Goal: Task Accomplishment & Management: Complete application form

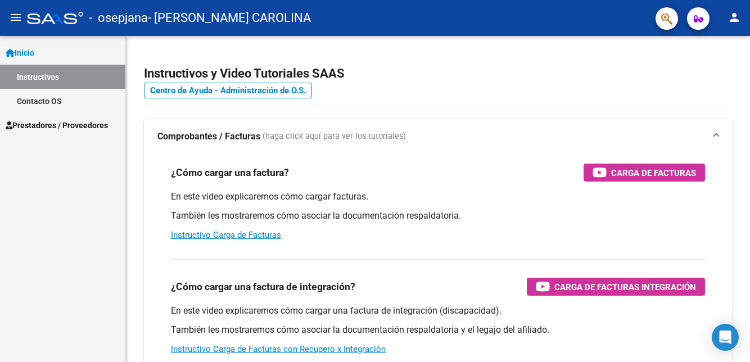
click at [97, 133] on link "Prestadores / Proveedores" at bounding box center [62, 125] width 125 height 24
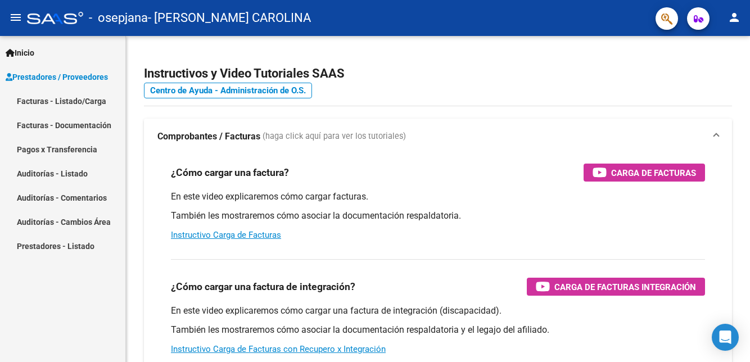
click at [94, 103] on link "Facturas - Listado/Carga" at bounding box center [62, 101] width 125 height 24
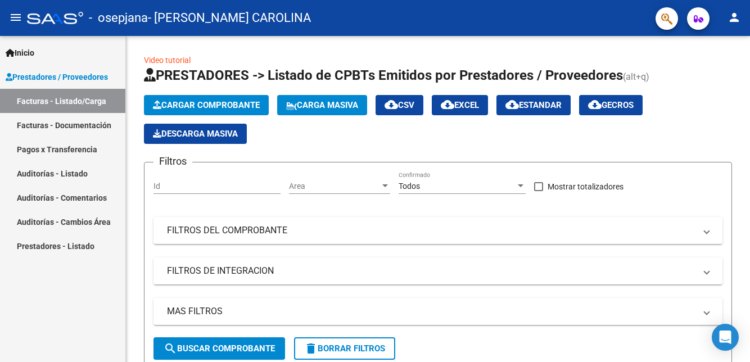
scroll to position [40, 0]
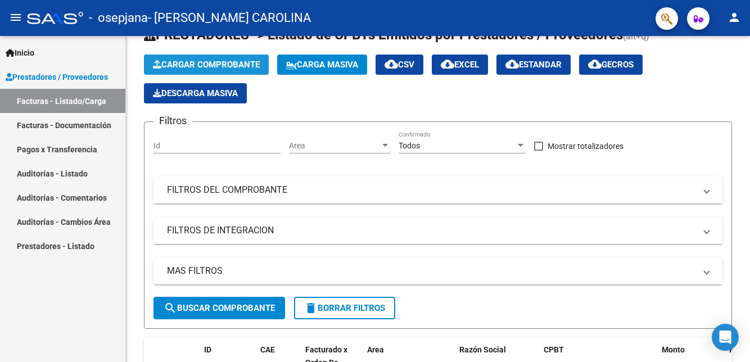
click at [258, 73] on button "Cargar Comprobante" at bounding box center [206, 65] width 125 height 20
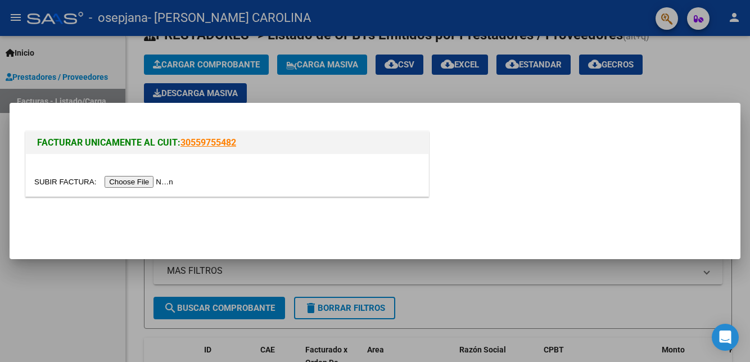
click at [147, 181] on input "file" at bounding box center [105, 182] width 142 height 12
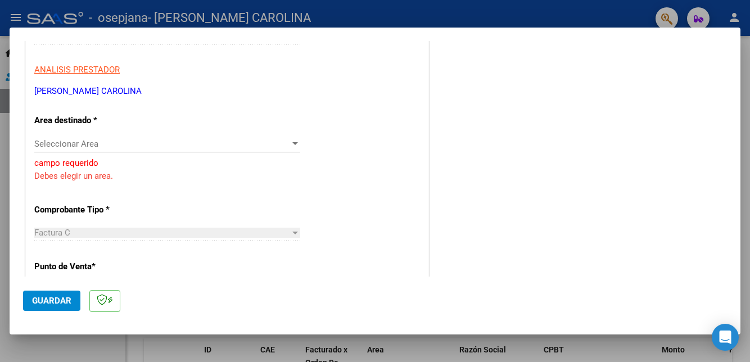
scroll to position [192, 0]
click at [278, 139] on span "Seleccionar Area" at bounding box center [162, 144] width 256 height 10
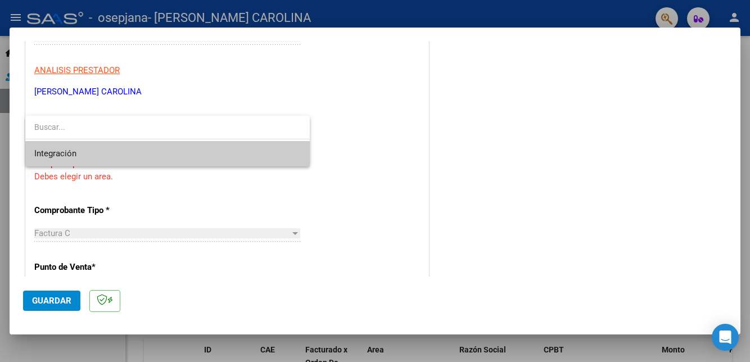
click at [268, 157] on span "Integración" at bounding box center [167, 153] width 266 height 25
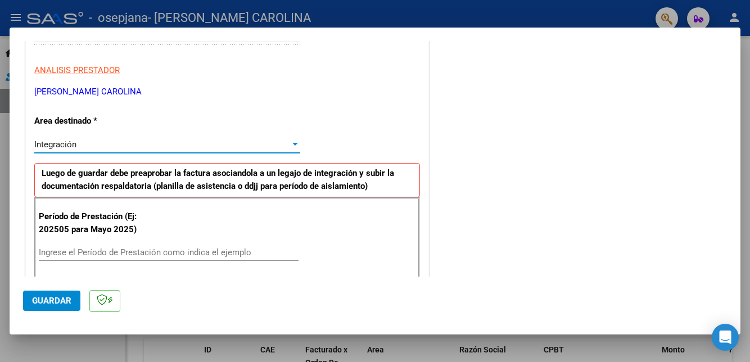
click at [252, 247] on input "Ingrese el Período de Prestación como indica el ejemplo" at bounding box center [169, 252] width 260 height 10
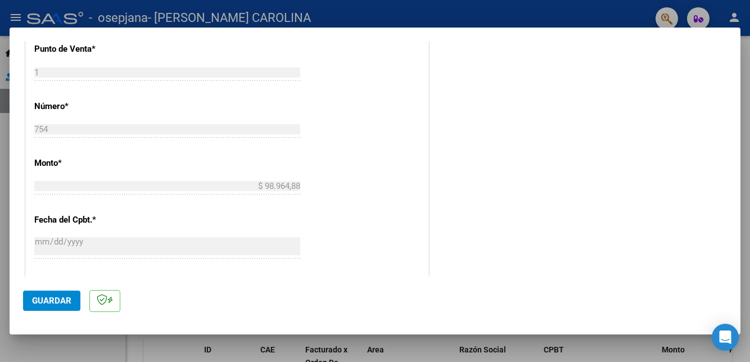
scroll to position [706, 0]
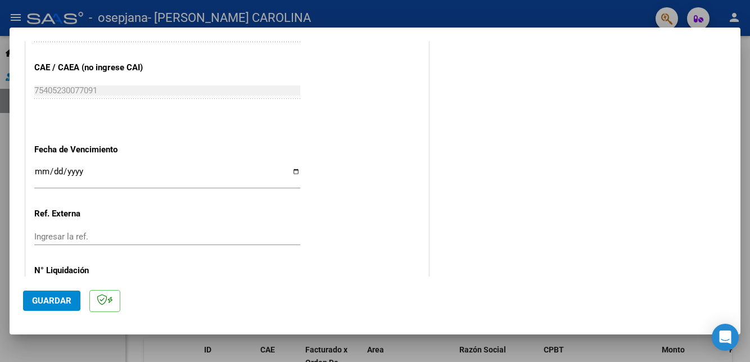
type input "202510"
click at [48, 306] on span "Guardar" at bounding box center [51, 301] width 39 height 10
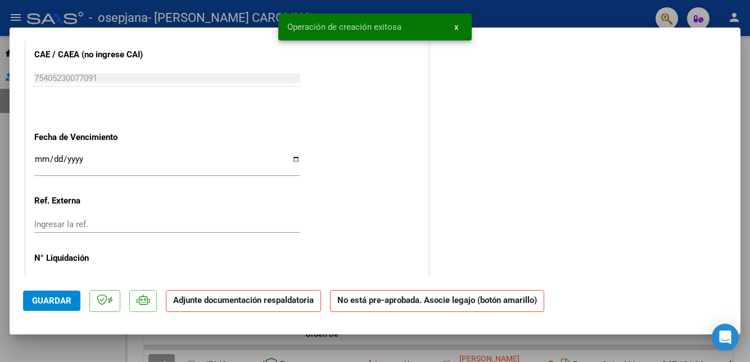
scroll to position [0, 0]
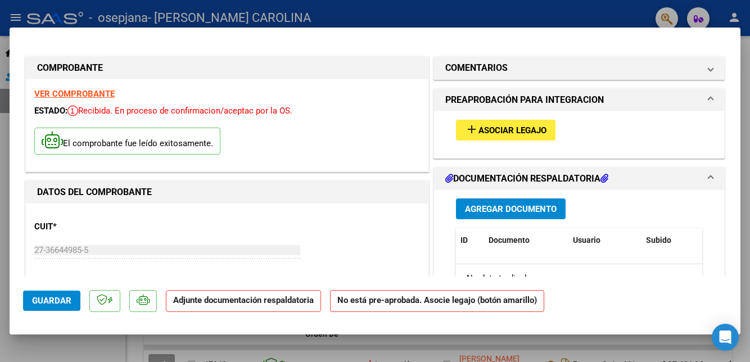
click at [552, 198] on button "Agregar Documento" at bounding box center [511, 208] width 110 height 21
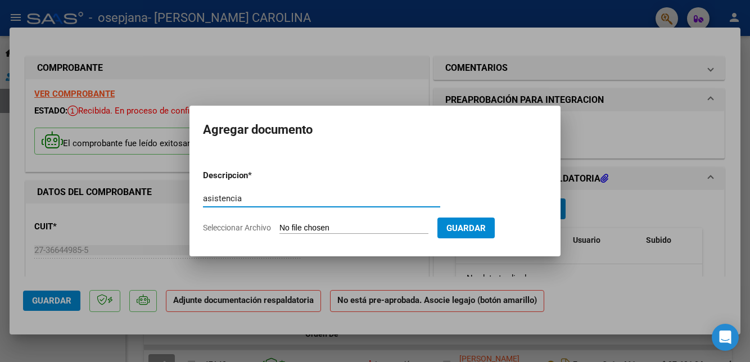
type input "asistencia"
click at [398, 230] on input "Seleccionar Archivo" at bounding box center [353, 228] width 149 height 11
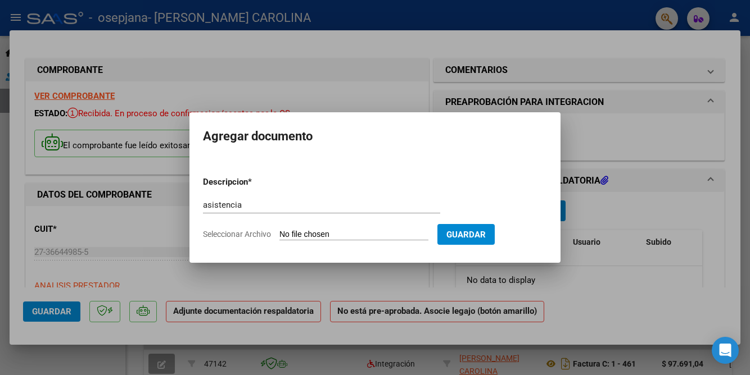
type input "C:\fakepath\[PERSON_NAME] OSPJANA ASISTENCIA_251010_190312.pdf"
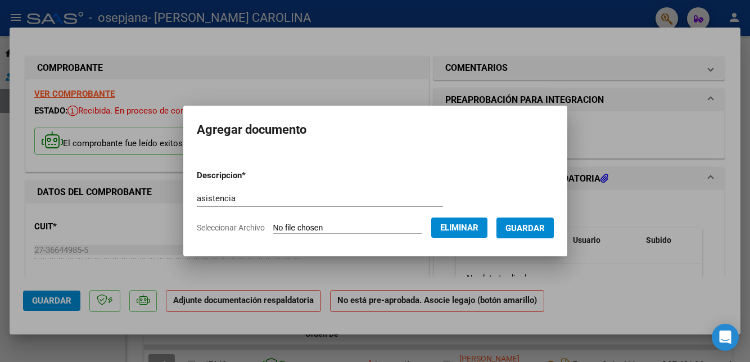
click at [526, 233] on button "Guardar" at bounding box center [524, 227] width 57 height 21
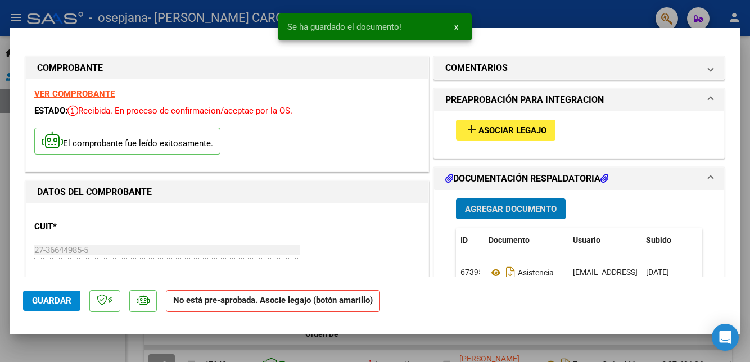
click at [550, 204] on span "Agregar Documento" at bounding box center [511, 209] width 92 height 10
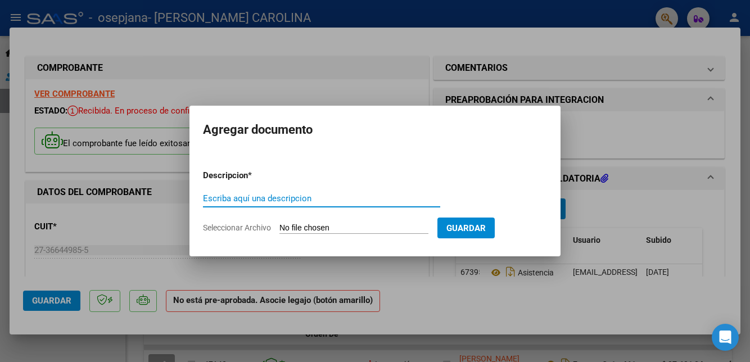
click at [414, 195] on input "Escriba aquí una descripcion" at bounding box center [321, 198] width 237 height 10
click at [417, 199] on input "Escriba aquí una descripcion" at bounding box center [321, 198] width 237 height 10
click at [407, 233] on input "Seleccionar Archivo" at bounding box center [353, 228] width 149 height 11
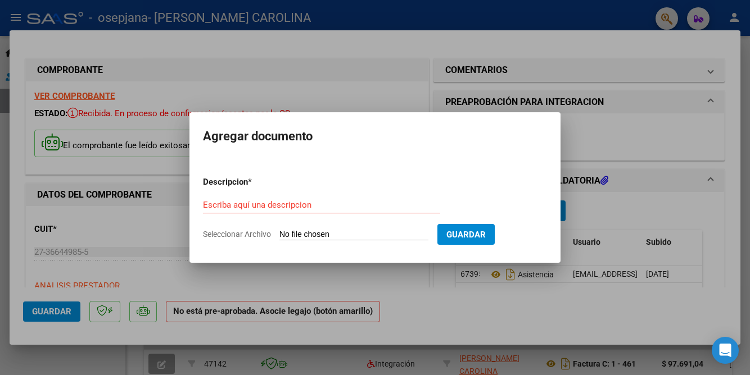
type input "C:\fakepath\Constatación de CAE [PERSON_NAME] F Nº 754.pdf"
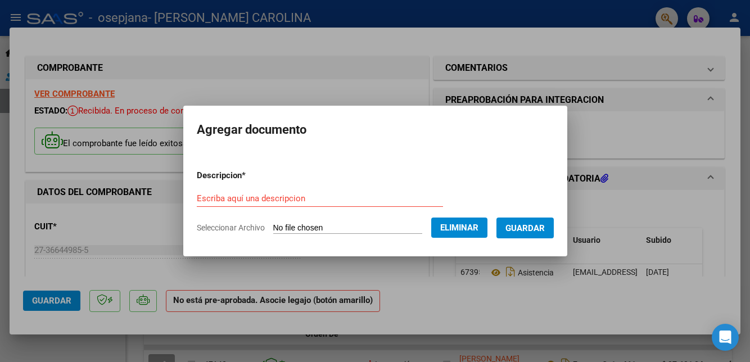
click at [430, 199] on input "Escriba aquí una descripcion" at bounding box center [320, 198] width 246 height 10
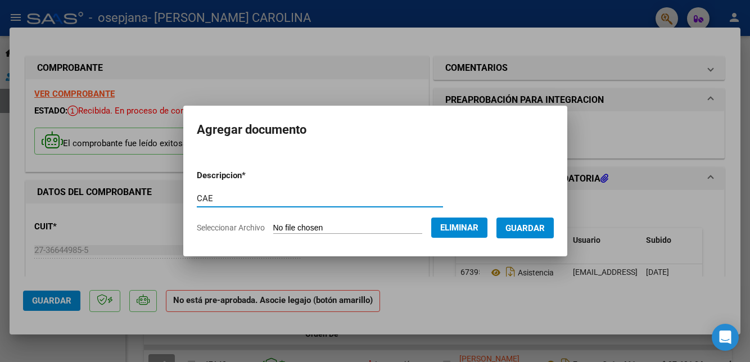
type input "CAE"
click at [541, 230] on span "Guardar" at bounding box center [524, 228] width 39 height 10
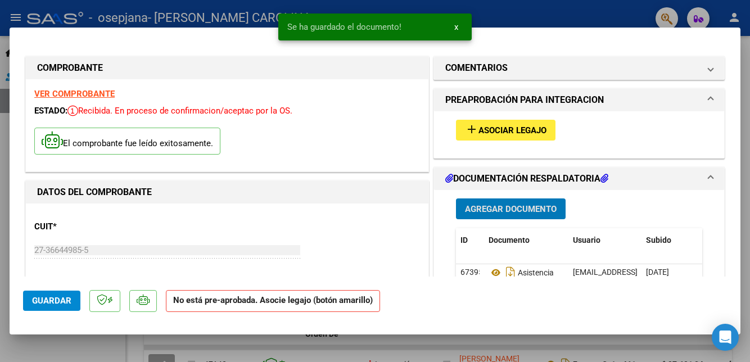
click at [522, 200] on button "Agregar Documento" at bounding box center [511, 208] width 110 height 21
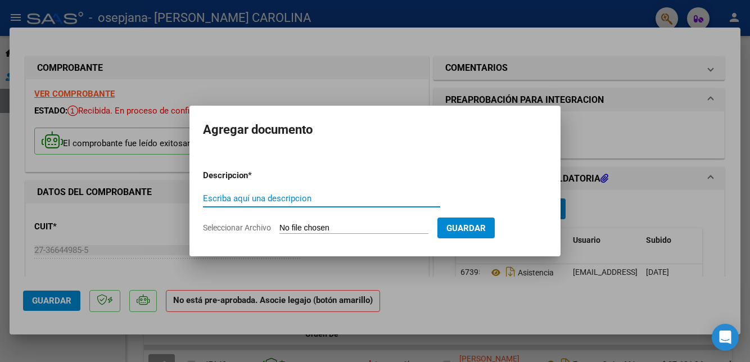
click at [390, 232] on input "Seleccionar Archivo" at bounding box center [353, 228] width 149 height 11
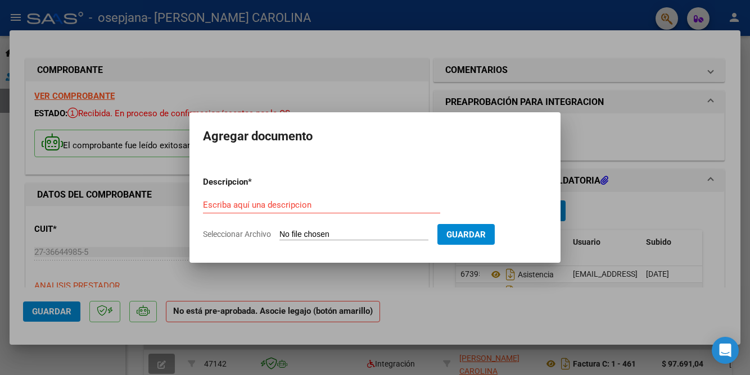
type input "C:\fakepath\informe mensual septiembre [PERSON_NAME].pdf"
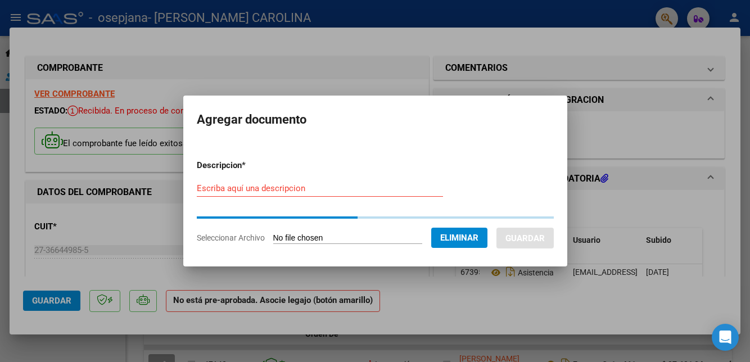
click at [411, 185] on input "Escriba aquí una descripcion" at bounding box center [320, 188] width 246 height 10
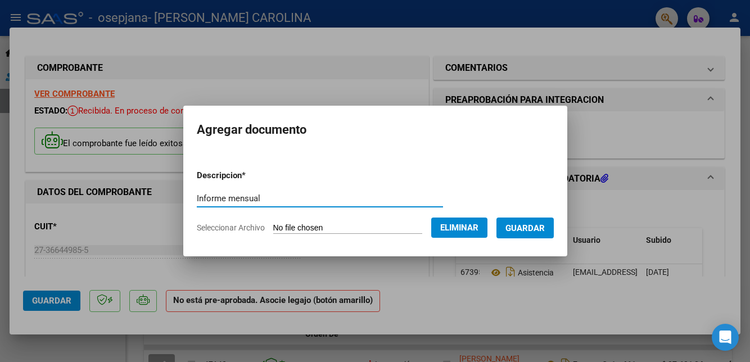
type input "Informe mensual"
click at [545, 221] on button "Guardar" at bounding box center [524, 227] width 57 height 21
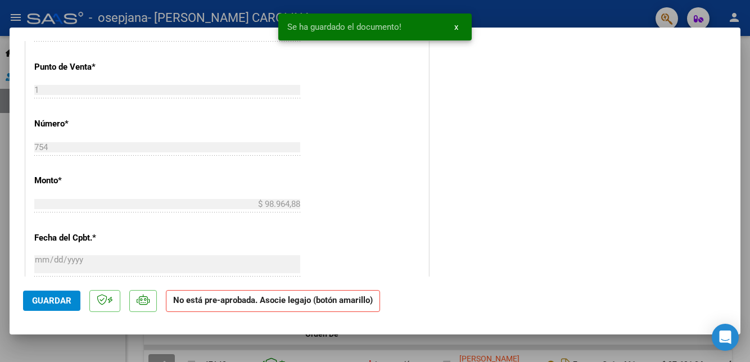
scroll to position [694, 0]
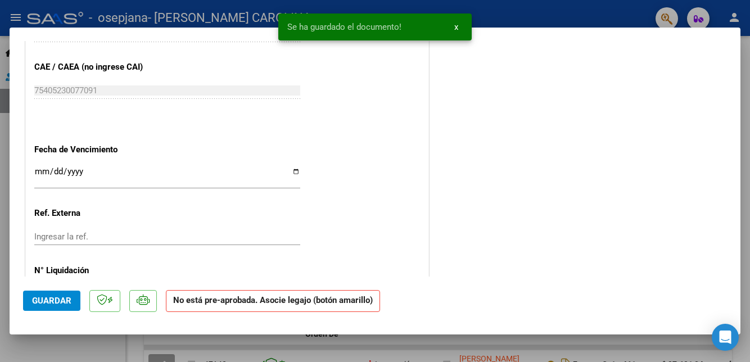
click at [72, 311] on button "Guardar" at bounding box center [51, 301] width 57 height 20
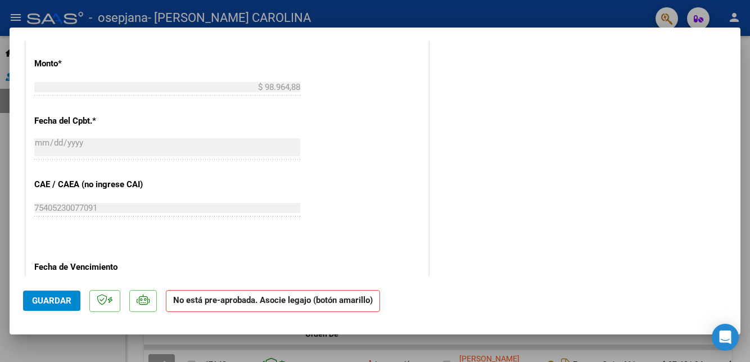
scroll to position [0, 0]
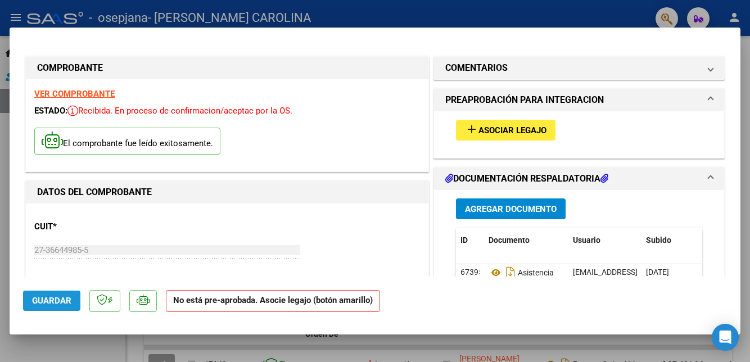
click at [48, 306] on span "Guardar" at bounding box center [51, 301] width 39 height 10
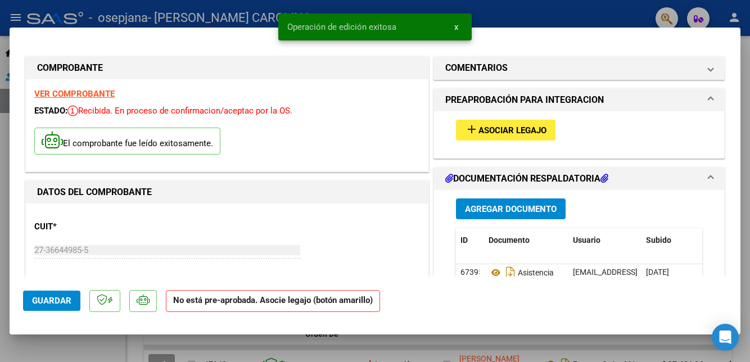
click at [2, 272] on div at bounding box center [375, 181] width 750 height 362
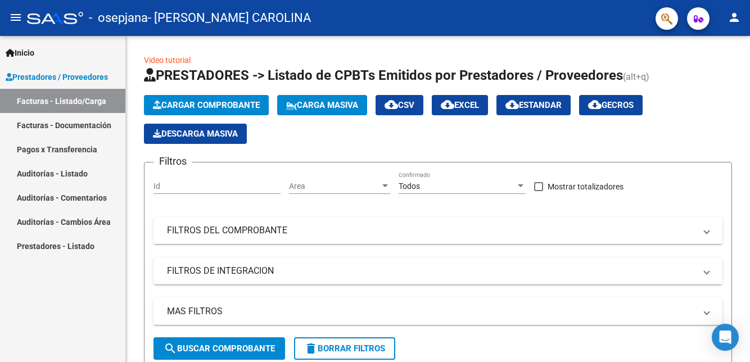
click at [252, 107] on span "Cargar Comprobante" at bounding box center [206, 105] width 107 height 10
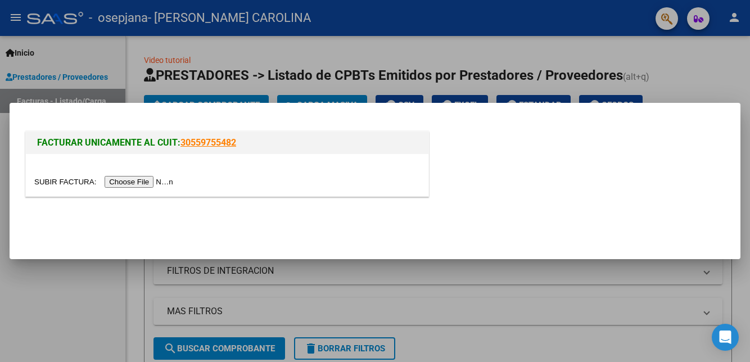
click at [152, 184] on input "file" at bounding box center [105, 182] width 142 height 12
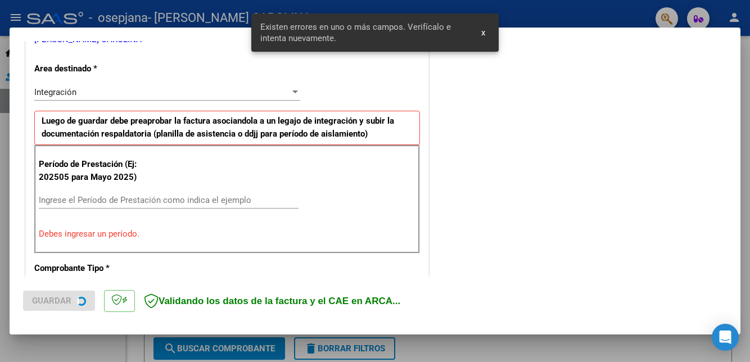
scroll to position [257, 0]
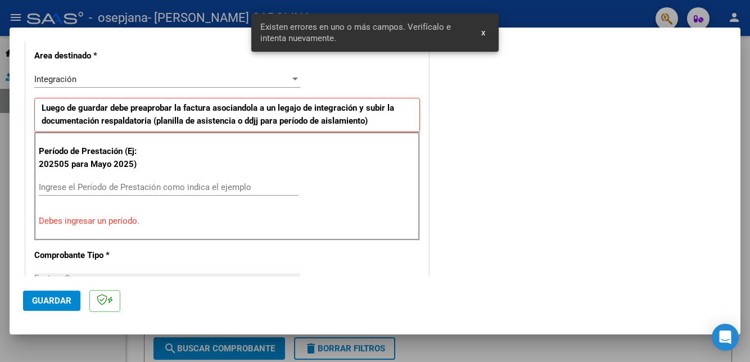
click at [269, 182] on input "Ingrese el Período de Prestación como indica el ejemplo" at bounding box center [169, 187] width 260 height 10
click at [232, 74] on div "Integración" at bounding box center [162, 79] width 256 height 10
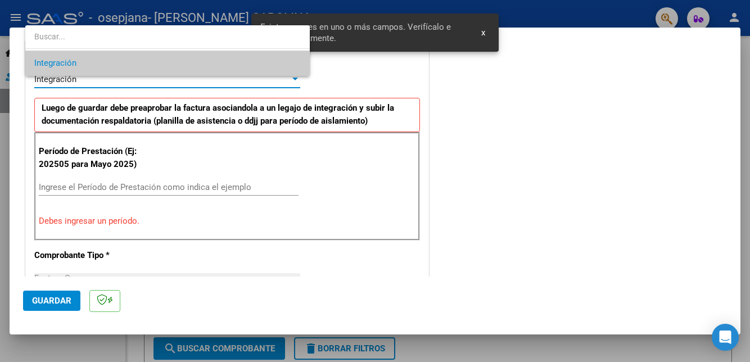
click at [234, 169] on div at bounding box center [375, 181] width 750 height 362
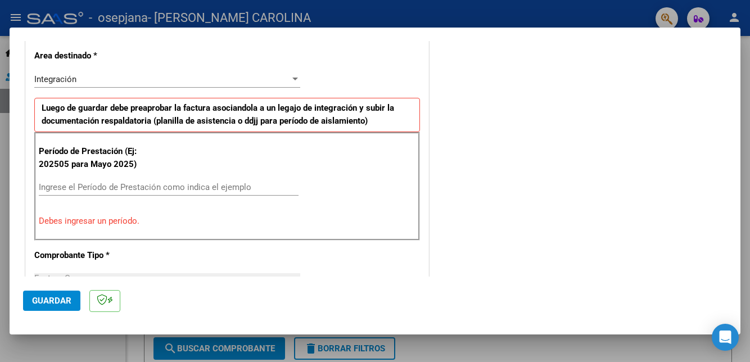
click at [253, 182] on input "Ingrese el Período de Prestación como indica el ejemplo" at bounding box center [169, 187] width 260 height 10
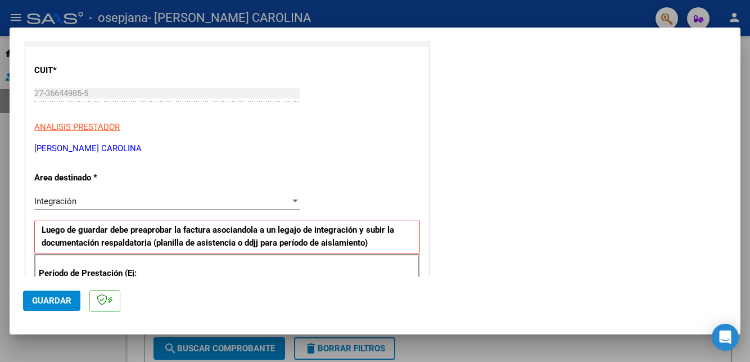
scroll to position [0, 0]
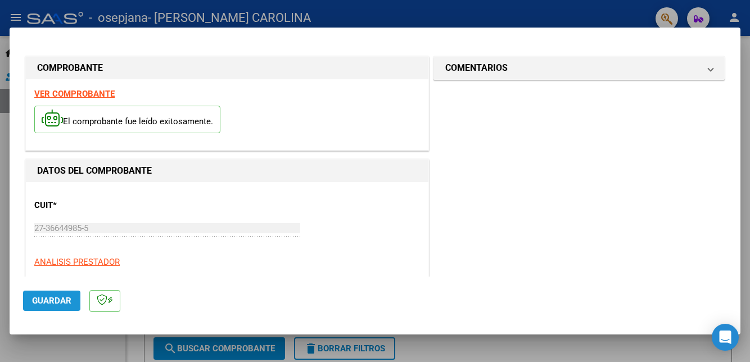
type input "202509"
click at [58, 306] on span "Guardar" at bounding box center [51, 301] width 39 height 10
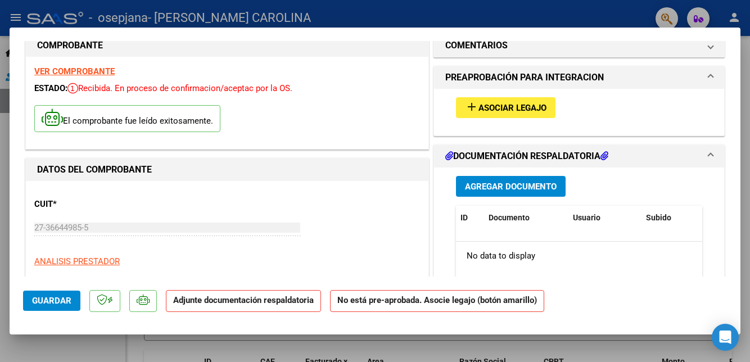
scroll to position [17, 0]
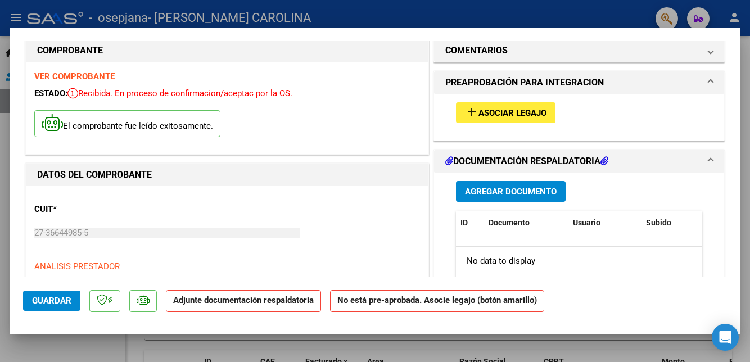
click at [532, 181] on button "Agregar Documento" at bounding box center [511, 191] width 110 height 21
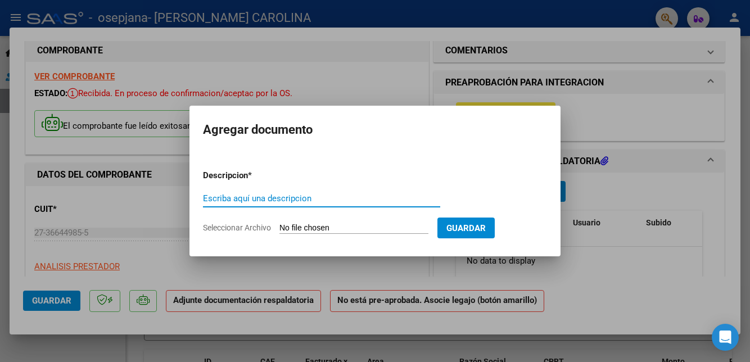
click at [407, 225] on input "Seleccionar Archivo" at bounding box center [353, 228] width 149 height 11
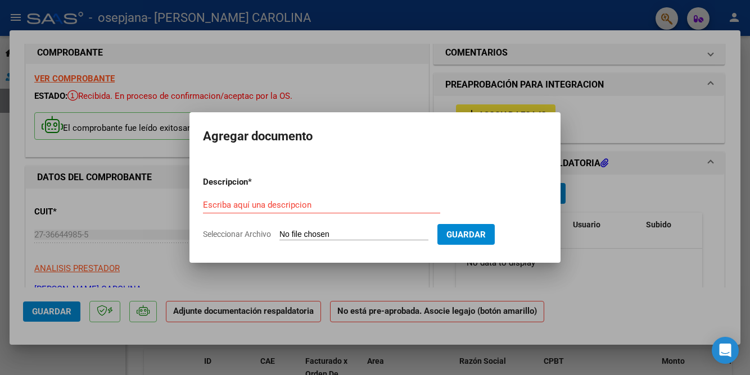
type input "C:\fakepath\DI [PERSON_NAME] ASISTENCIA_251010_190520.pdf"
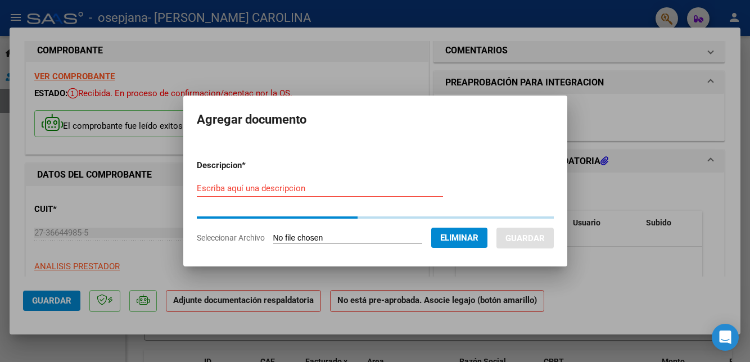
click at [433, 188] on input "Escriba aquí una descripcion" at bounding box center [320, 188] width 246 height 10
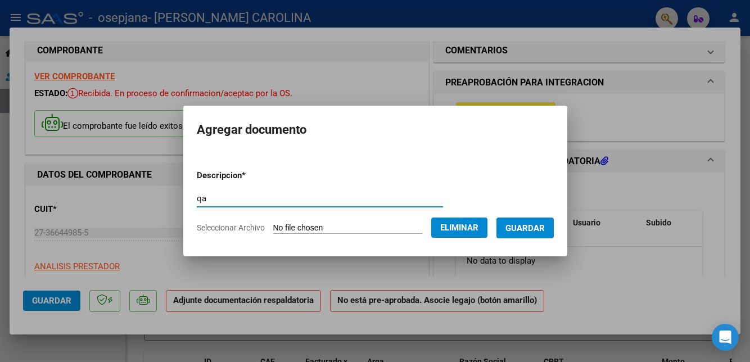
type input "q"
type input "asistencia [PERSON_NAME]"
click at [536, 225] on span "Guardar" at bounding box center [524, 228] width 39 height 10
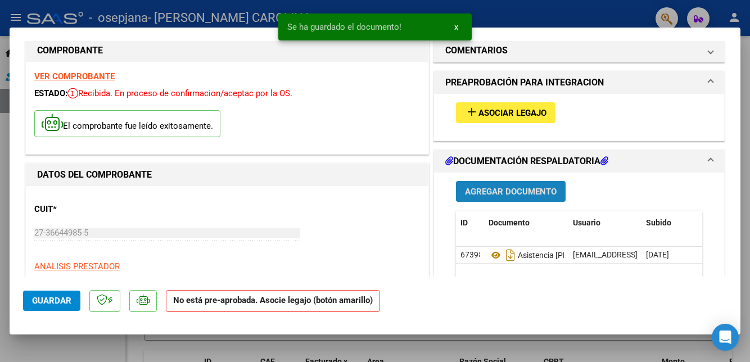
click at [543, 187] on span "Agregar Documento" at bounding box center [511, 192] width 92 height 10
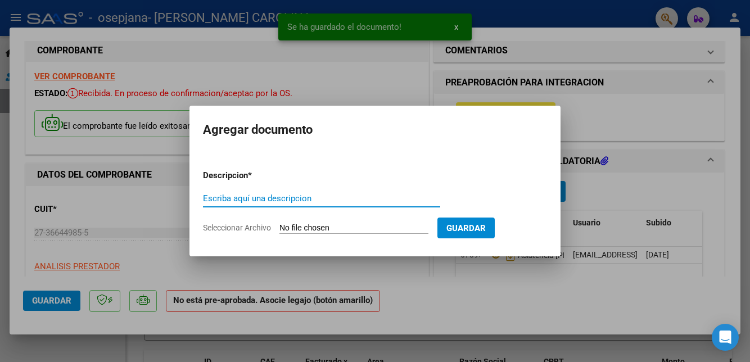
click at [405, 232] on input "Seleccionar Archivo" at bounding box center [353, 228] width 149 height 11
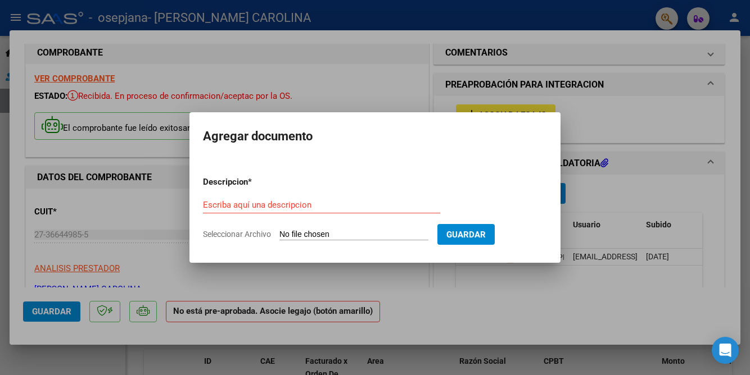
type input "C:\fakepath\Constatación de CAE [PERSON_NAME] Nº 755.pdf"
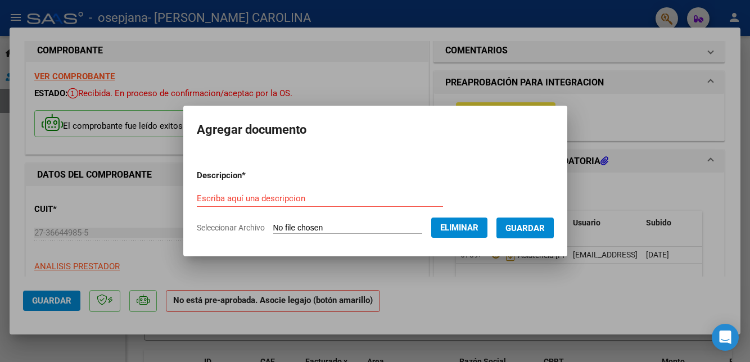
click at [415, 197] on input "Escriba aquí una descripcion" at bounding box center [320, 198] width 246 height 10
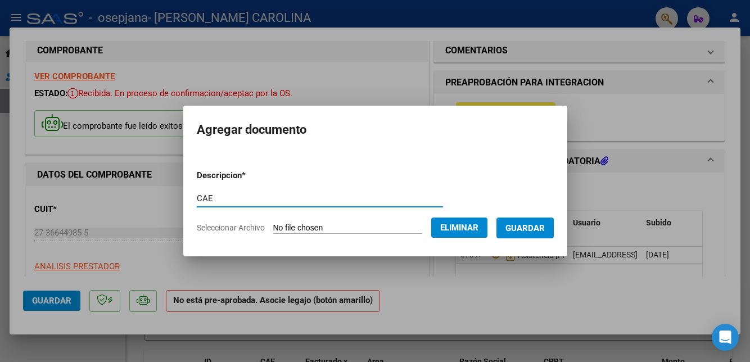
type input "CAE"
click at [548, 238] on button "Guardar" at bounding box center [524, 227] width 57 height 21
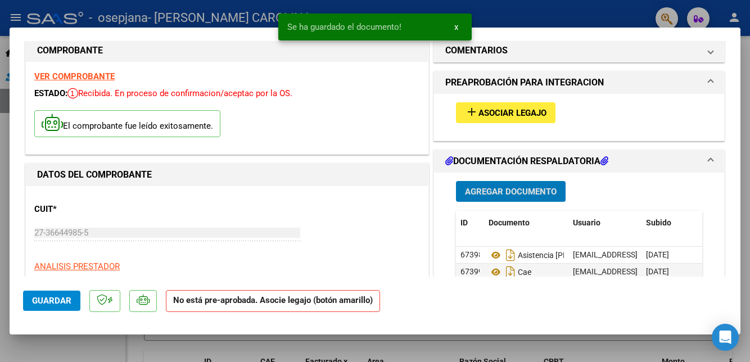
click at [548, 181] on button "Agregar Documento" at bounding box center [511, 191] width 110 height 21
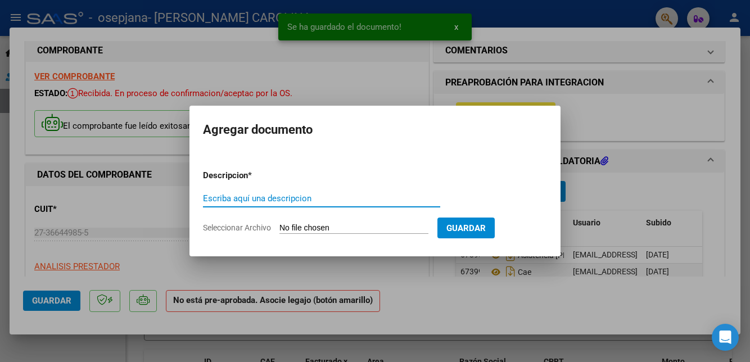
click at [412, 226] on input "Seleccionar Archivo" at bounding box center [353, 228] width 149 height 11
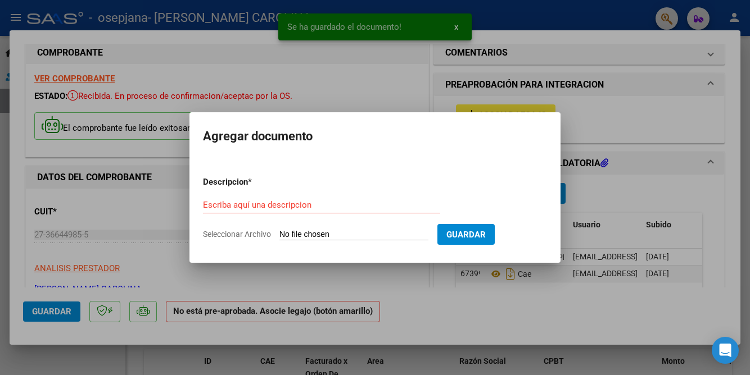
type input "C:\fakepath\informe mensual septiembre [PERSON_NAME] 2025-1.pdf"
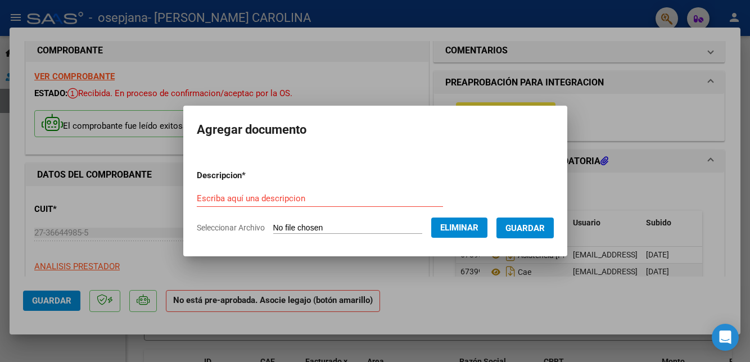
click at [419, 194] on input "Escriba aquí una descripcion" at bounding box center [320, 198] width 246 height 10
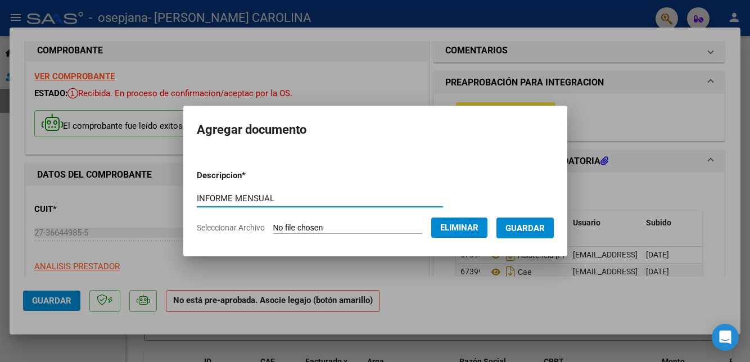
type input "INFORME MENSUAL"
click at [550, 221] on button "Guardar" at bounding box center [524, 227] width 57 height 21
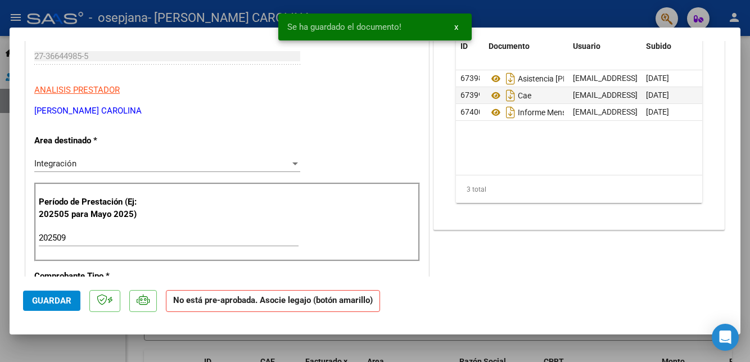
scroll to position [202, 0]
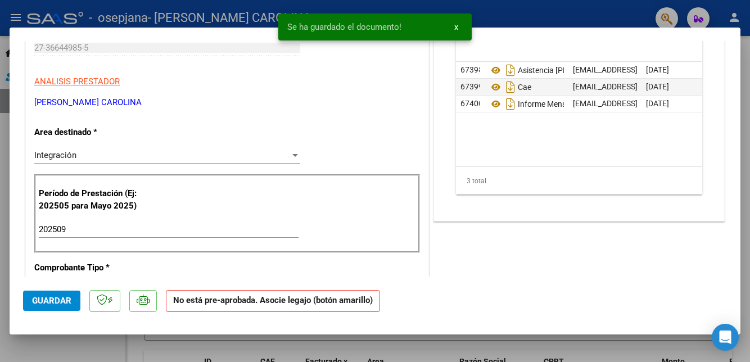
click at [50, 306] on span "Guardar" at bounding box center [51, 301] width 39 height 10
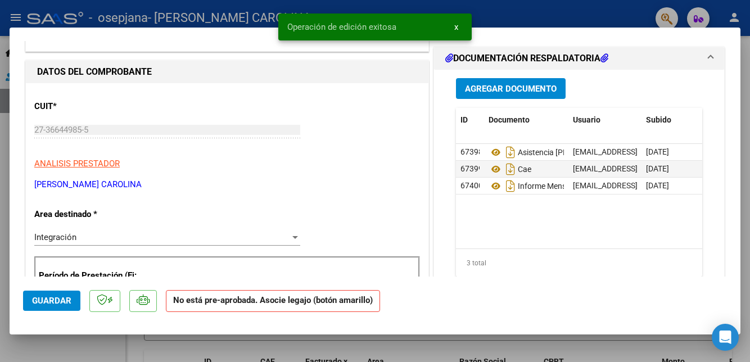
scroll to position [0, 0]
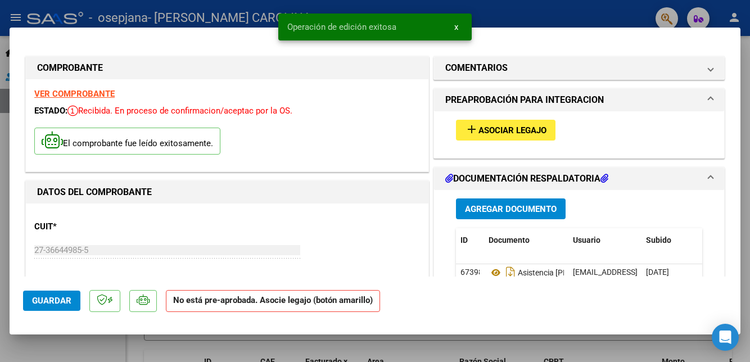
click at [46, 311] on button "Guardar" at bounding box center [51, 301] width 57 height 20
click at [748, 179] on div at bounding box center [375, 181] width 750 height 362
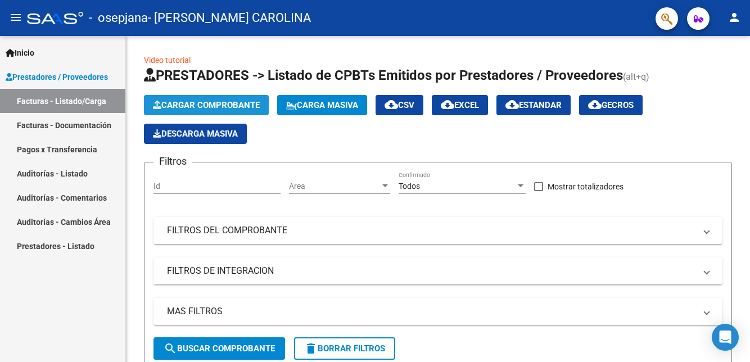
click at [247, 108] on span "Cargar Comprobante" at bounding box center [206, 105] width 107 height 10
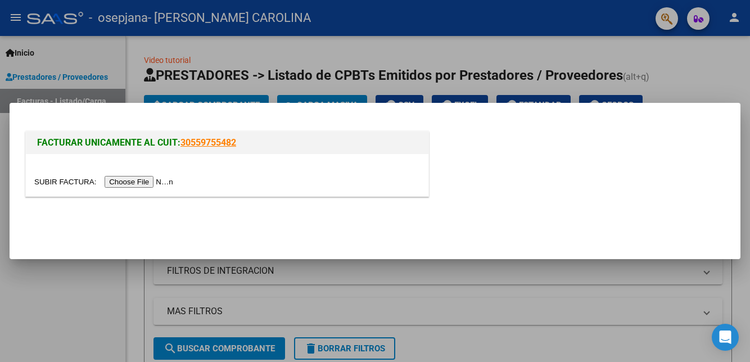
click at [144, 187] on input "file" at bounding box center [105, 182] width 142 height 12
click at [146, 183] on input "file" at bounding box center [105, 182] width 142 height 12
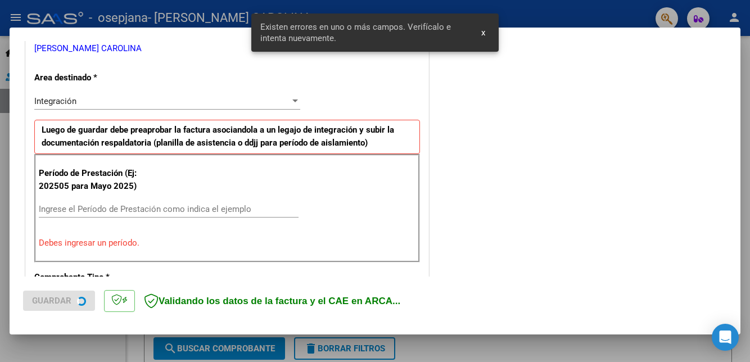
scroll to position [235, 0]
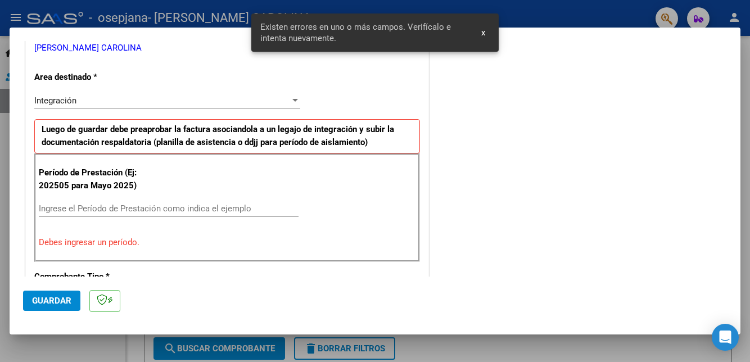
click at [247, 203] on input "Ingrese el Período de Prestación como indica el ejemplo" at bounding box center [169, 208] width 260 height 10
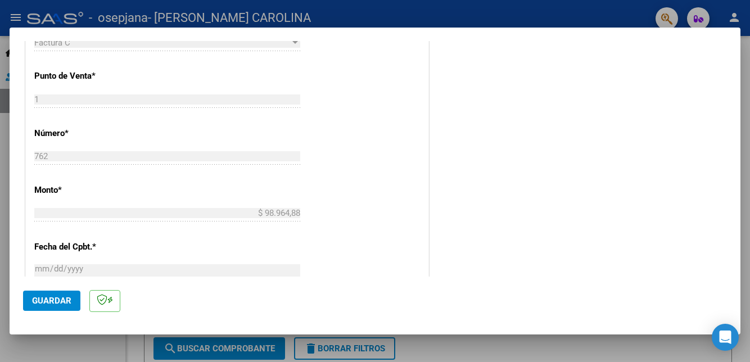
scroll to position [706, 0]
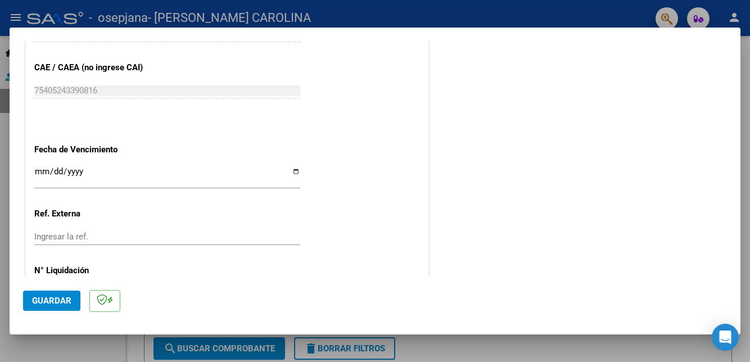
type input "202509"
click at [44, 306] on span "Guardar" at bounding box center [51, 301] width 39 height 10
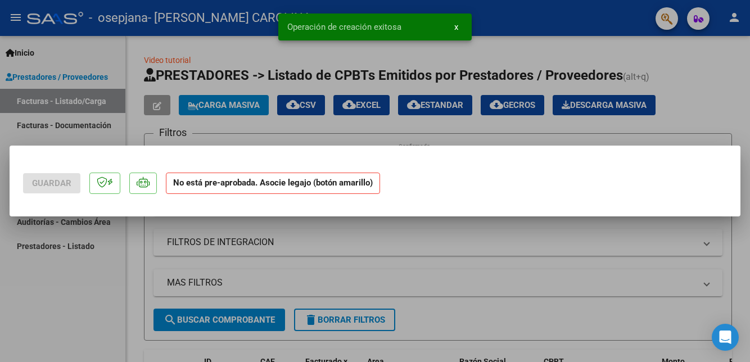
scroll to position [0, 0]
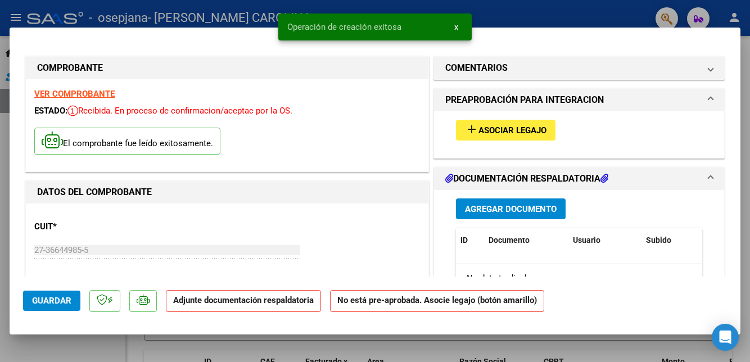
click at [535, 204] on span "Agregar Documento" at bounding box center [511, 209] width 92 height 10
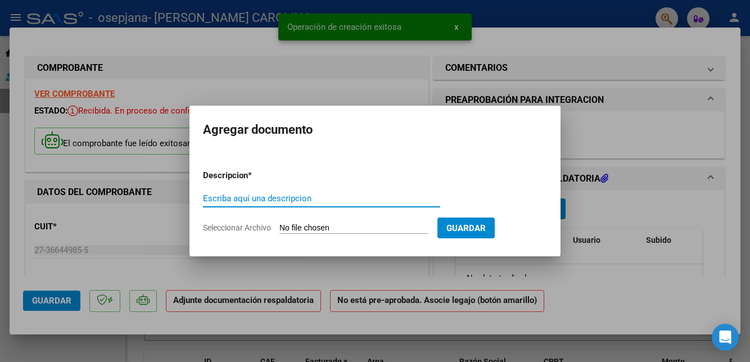
click at [418, 229] on input "Seleccionar Archivo" at bounding box center [353, 228] width 149 height 11
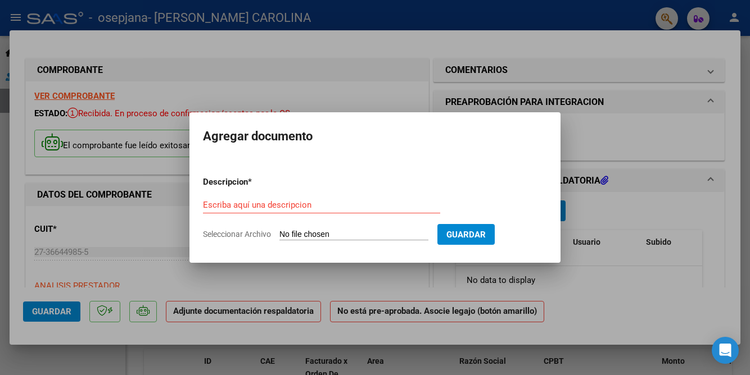
type input "C:\fakepath\Di [PERSON_NAME] asistencia julio_251010_190752 (1).pdf"
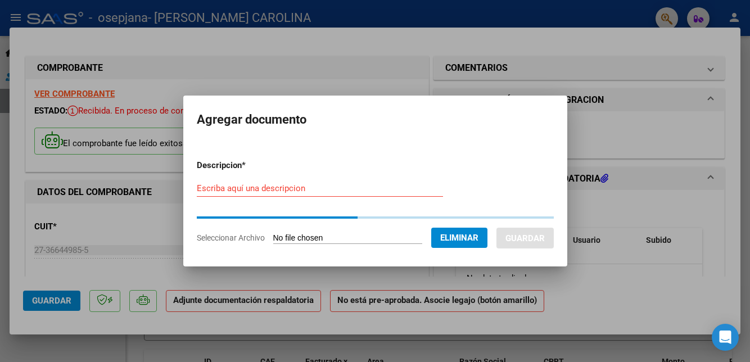
click at [418, 180] on div "Escriba aquí una descripcion" at bounding box center [320, 188] width 246 height 17
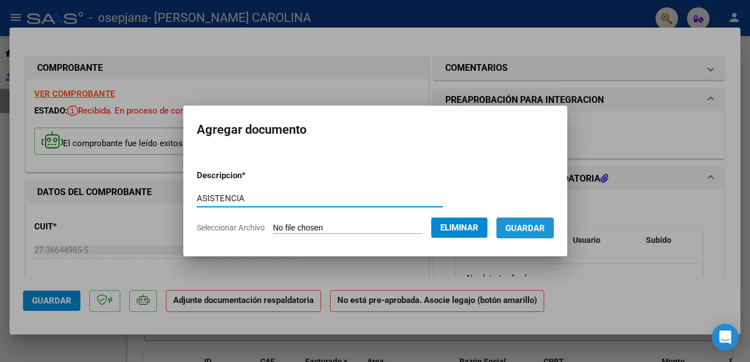
type input "ASISTENCIA"
click at [537, 221] on button "Guardar" at bounding box center [524, 227] width 57 height 21
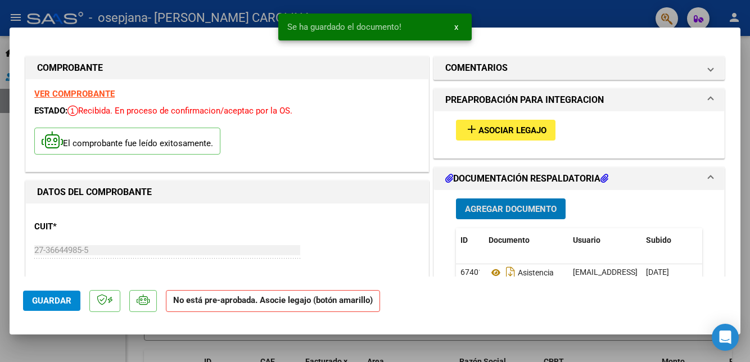
click at [550, 204] on span "Agregar Documento" at bounding box center [511, 209] width 92 height 10
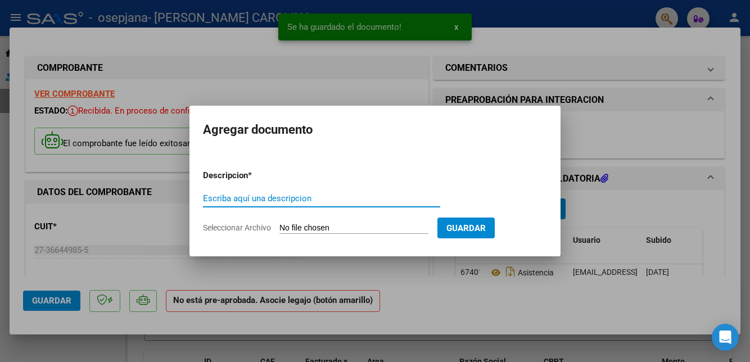
click at [366, 225] on input "Seleccionar Archivo" at bounding box center [353, 228] width 149 height 11
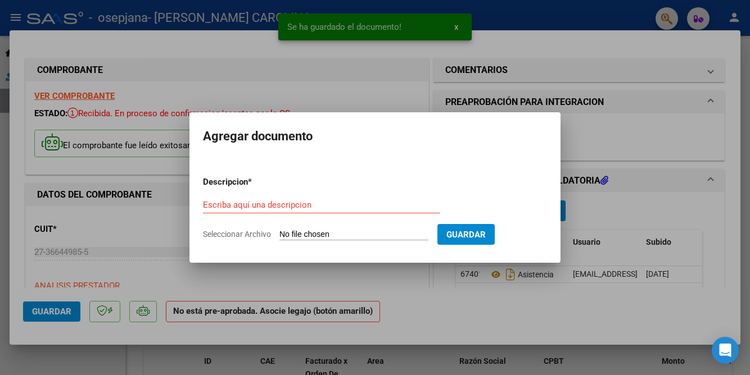
type input "C:\fakepath\Constatación de CAE DITRANO Giovanni F Nº 762 (1).pdf"
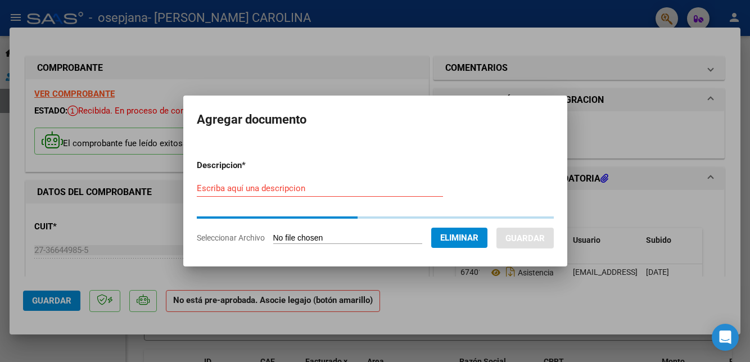
click at [443, 187] on form "Descripcion * Escriba aquí una descripcion Seleccionar Archivo Eliminar Guardar" at bounding box center [375, 202] width 357 height 102
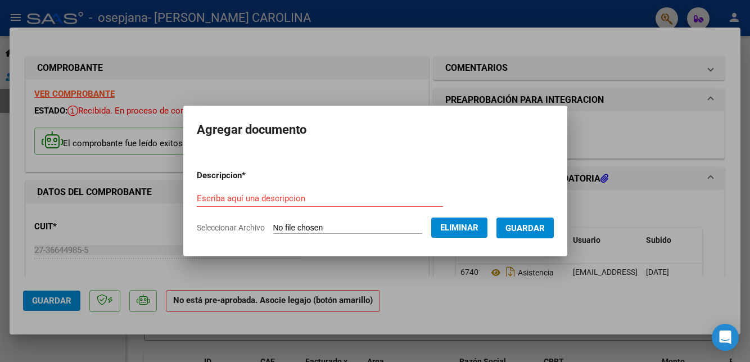
click at [412, 193] on input "Escriba aquí una descripcion" at bounding box center [320, 198] width 246 height 10
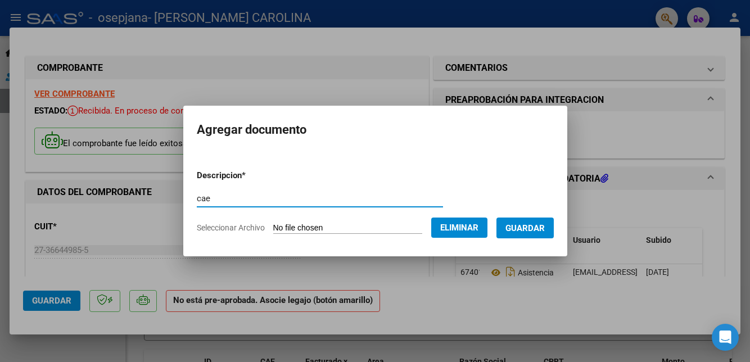
type input "cae"
click at [539, 232] on span "Guardar" at bounding box center [524, 228] width 39 height 10
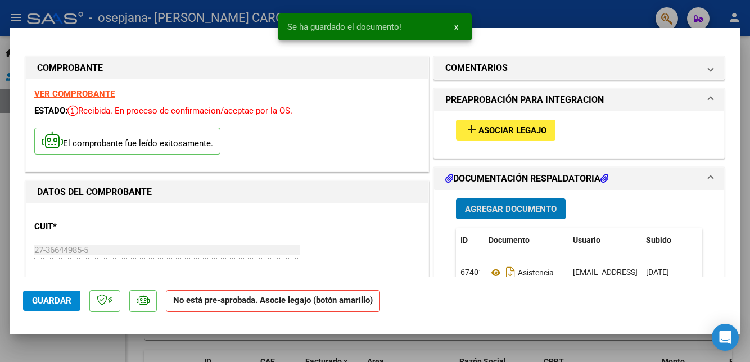
click at [554, 204] on span "Agregar Documento" at bounding box center [511, 209] width 92 height 10
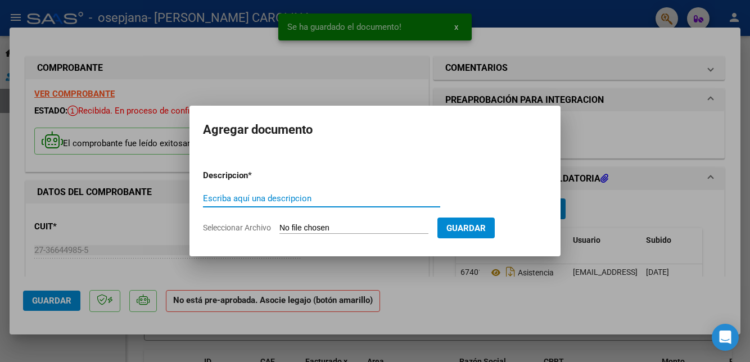
click at [378, 230] on input "Seleccionar Archivo" at bounding box center [353, 228] width 149 height 11
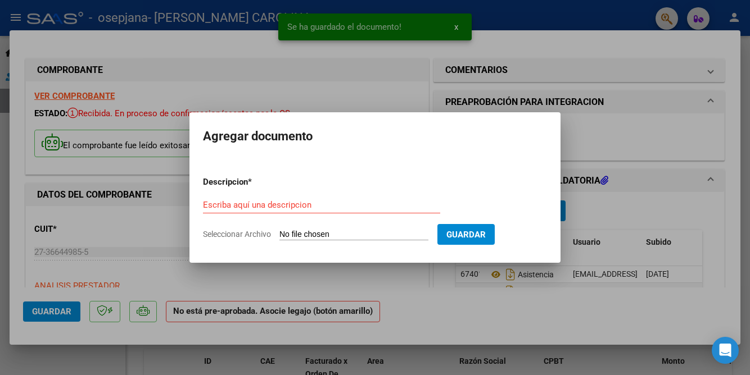
type input "C:\fakepath\Informe mensual septiembre [PERSON_NAME] 2025-1.pdf"
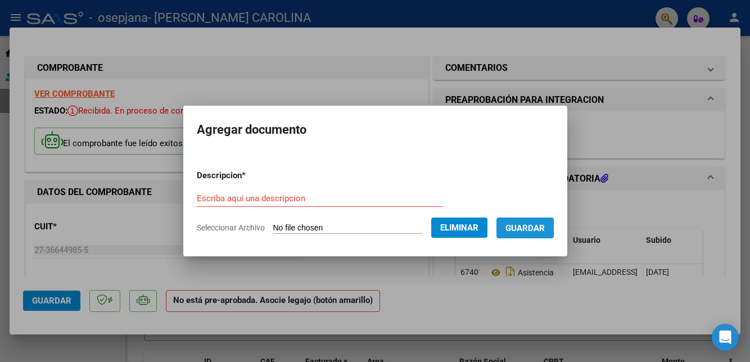
click at [543, 227] on span "Guardar" at bounding box center [524, 228] width 39 height 10
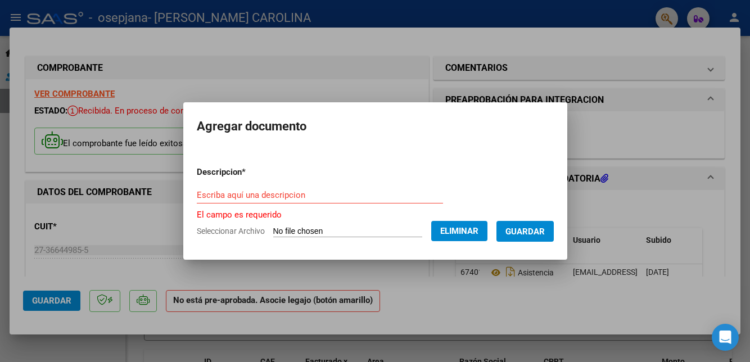
click at [399, 191] on input "Escriba aquí una descripcion" at bounding box center [320, 195] width 246 height 10
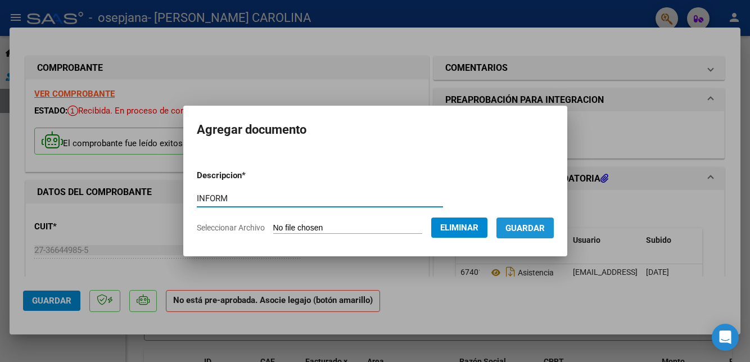
type input "INFORM"
click at [541, 226] on span "Guardar" at bounding box center [524, 228] width 39 height 10
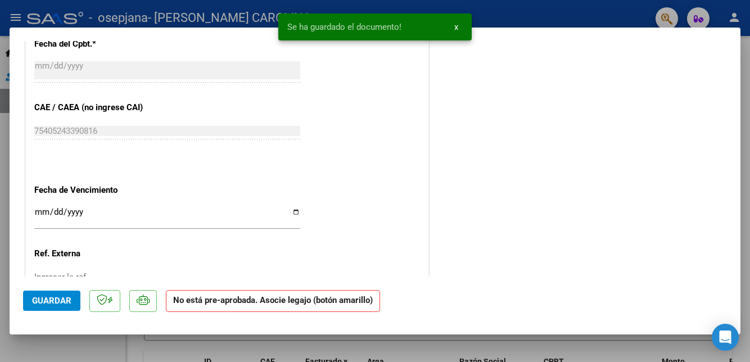
scroll to position [694, 0]
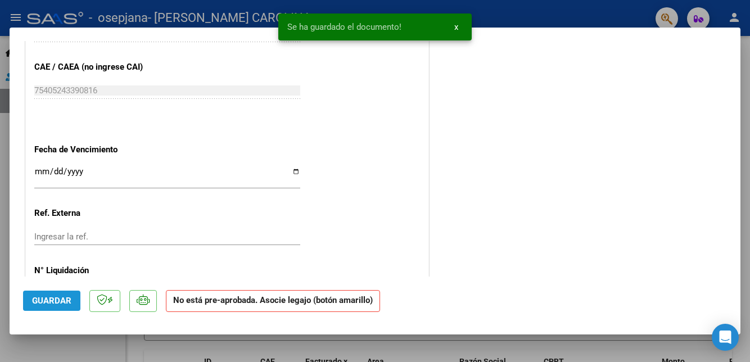
click at [63, 306] on span "Guardar" at bounding box center [51, 301] width 39 height 10
click at [579, 357] on div at bounding box center [375, 181] width 750 height 362
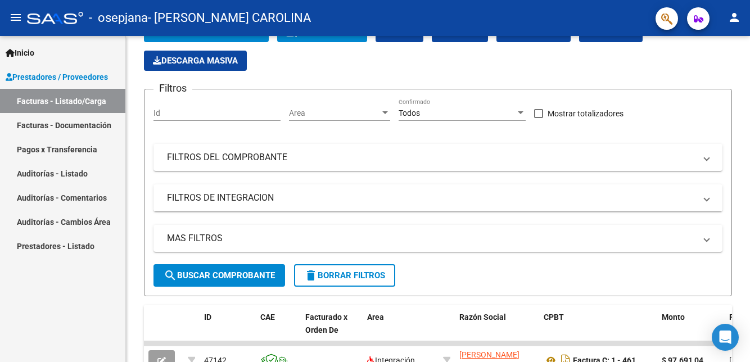
scroll to position [0, 0]
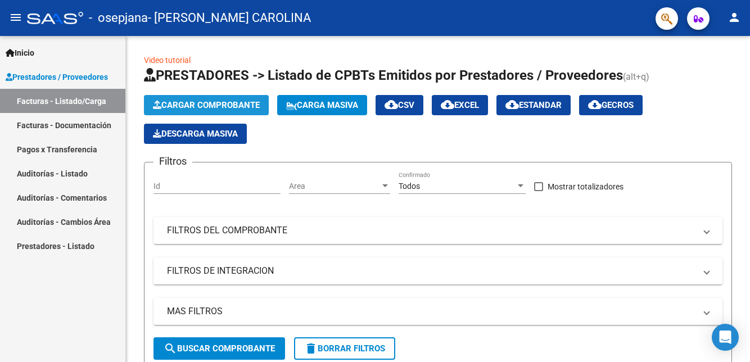
click at [256, 100] on span "Cargar Comprobante" at bounding box center [206, 105] width 107 height 10
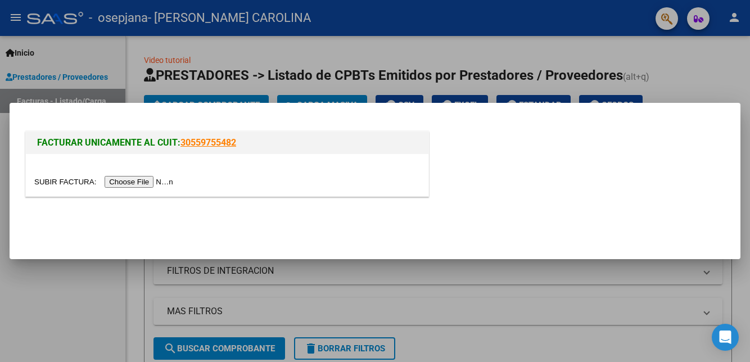
click at [153, 203] on div "FACTURAR UNICAMENTE AL CUIT: 30559755482" at bounding box center [227, 166] width 408 height 74
click at [161, 188] on input "file" at bounding box center [105, 182] width 142 height 12
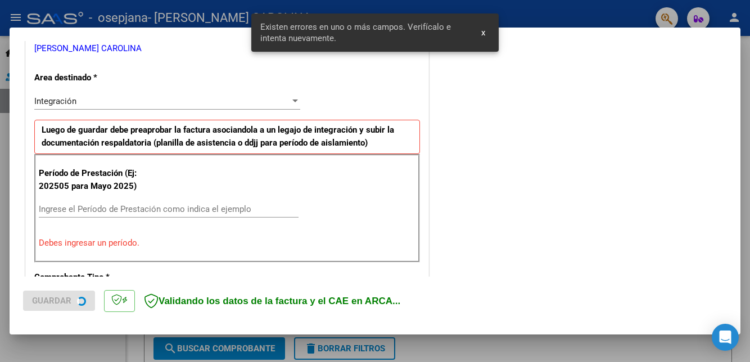
scroll to position [235, 0]
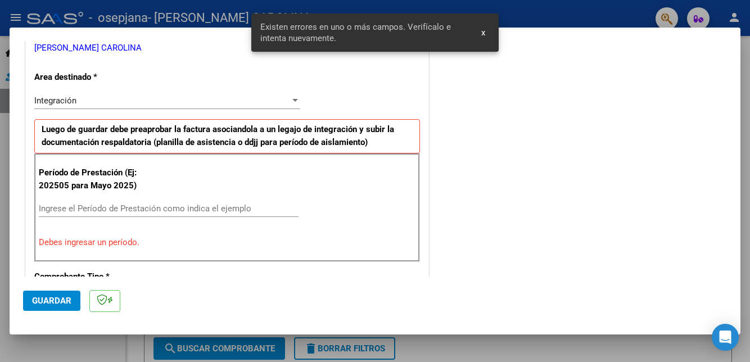
click at [223, 211] on input "Ingrese el Período de Prestación como indica el ejemplo" at bounding box center [169, 208] width 260 height 10
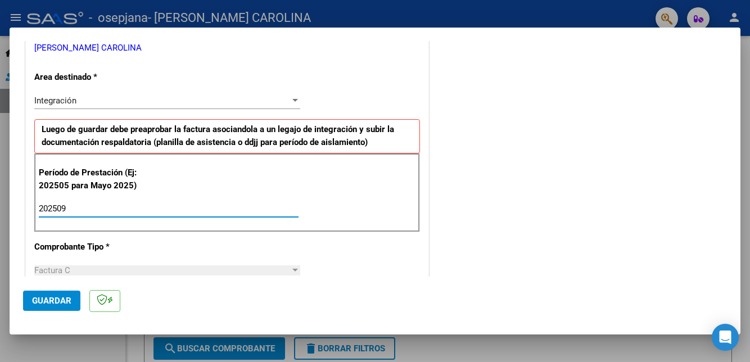
type input "202509"
click at [60, 306] on span "Guardar" at bounding box center [51, 301] width 39 height 10
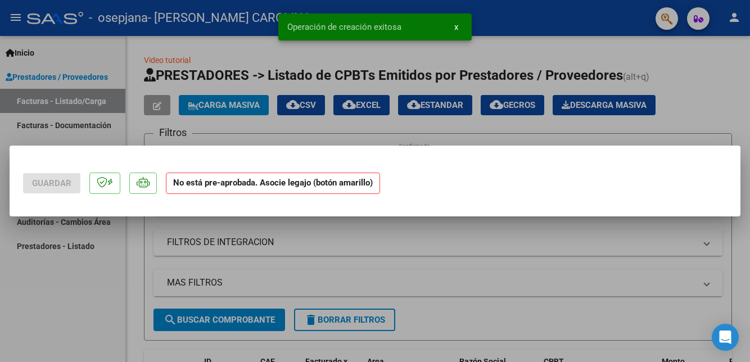
scroll to position [0, 0]
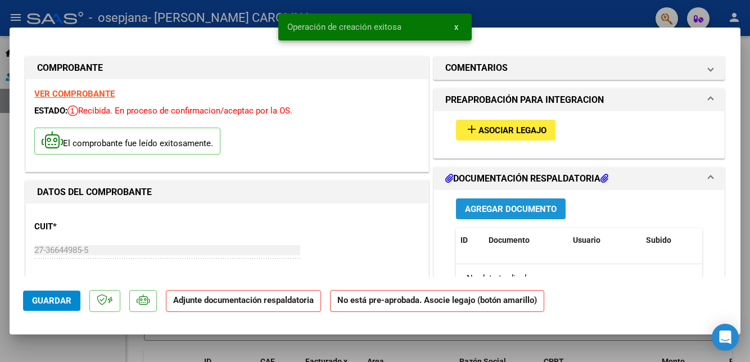
click at [546, 214] on span "Agregar Documento" at bounding box center [511, 209] width 92 height 10
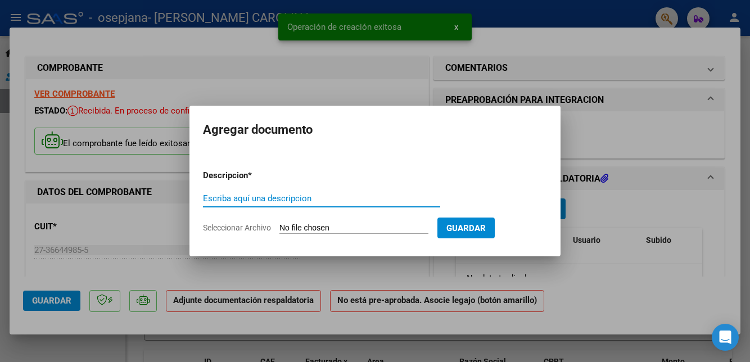
click at [406, 207] on div "Escriba aquí una descripcion" at bounding box center [321, 198] width 237 height 17
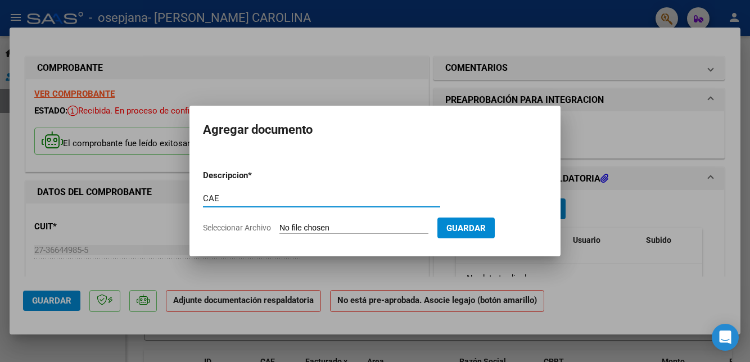
type input "CAE"
click at [398, 234] on input "Seleccionar Archivo" at bounding box center [353, 228] width 149 height 11
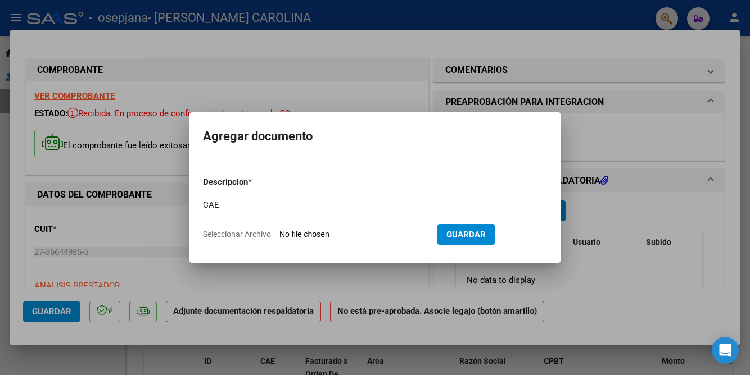
type input "C:\fakepath\Constatación de CAE AVILANO [PERSON_NAME] F Nº 756.pdf"
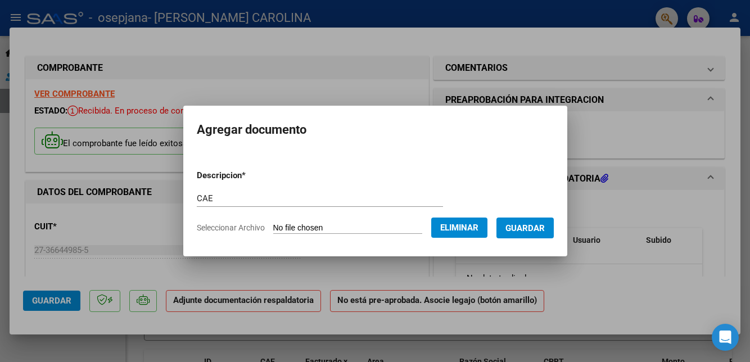
click at [542, 233] on span "Guardar" at bounding box center [524, 228] width 39 height 10
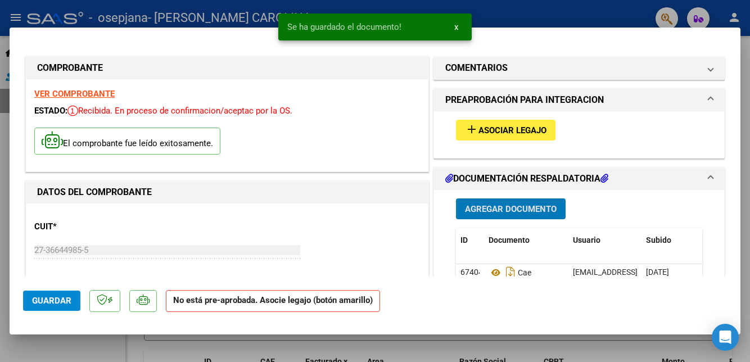
click at [519, 214] on span "Agregar Documento" at bounding box center [511, 209] width 92 height 10
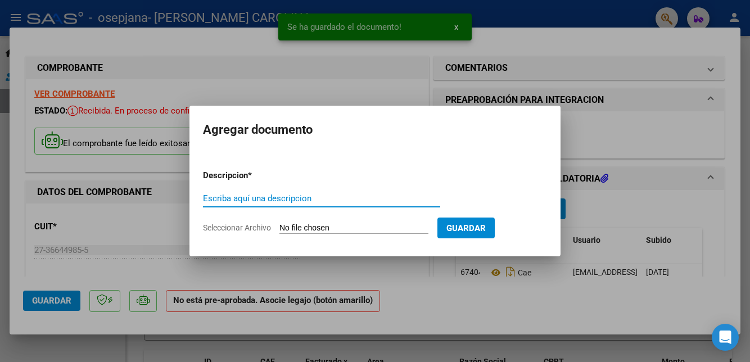
click at [414, 234] on input "Seleccionar Archivo" at bounding box center [353, 228] width 149 height 11
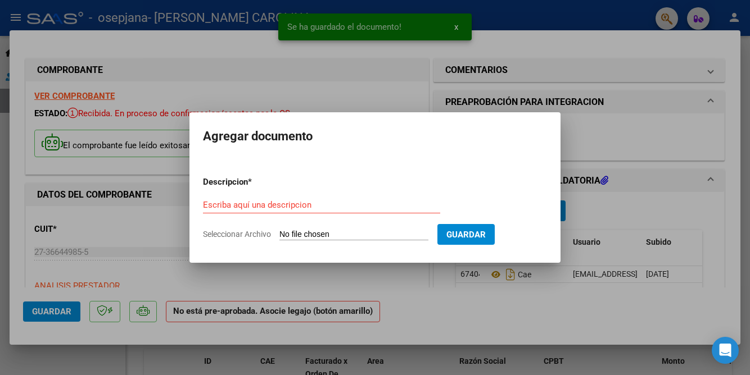
type input "C:\fakepath\AVILANO [PERSON_NAME] ASISTENCIA_251010_192222.pdf"
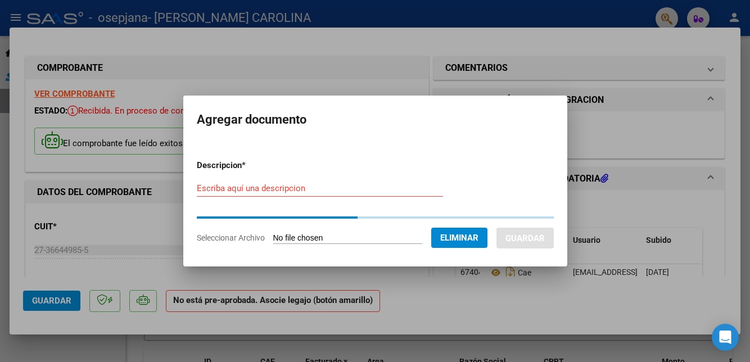
click at [420, 193] on input "Escriba aquí una descripcion" at bounding box center [320, 188] width 246 height 10
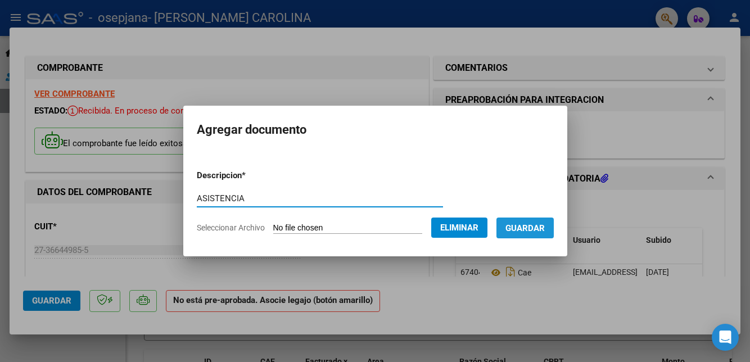
type input "ASISTENCIA"
click at [545, 233] on span "Guardar" at bounding box center [524, 228] width 39 height 10
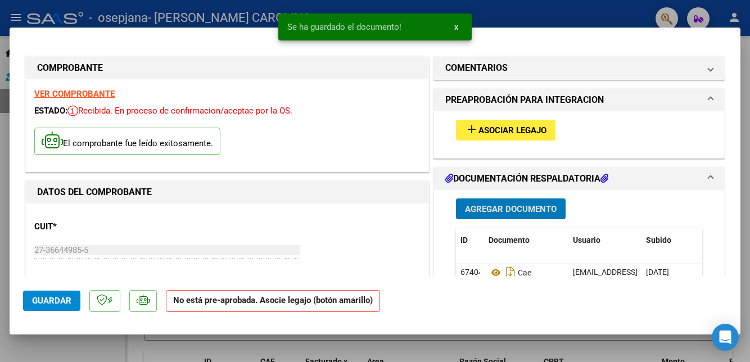
click at [552, 211] on span "Agregar Documento" at bounding box center [511, 209] width 92 height 10
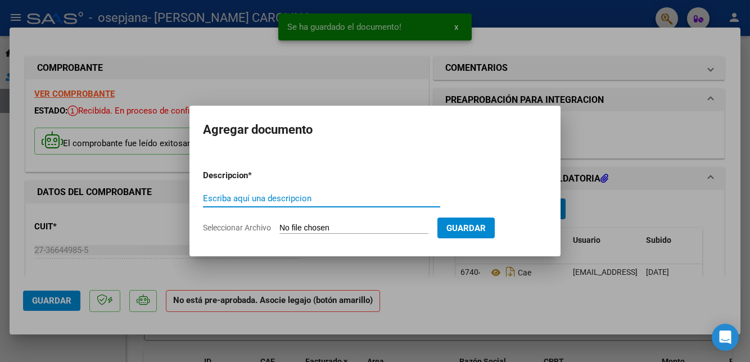
click at [417, 234] on input "Seleccionar Archivo" at bounding box center [353, 228] width 149 height 11
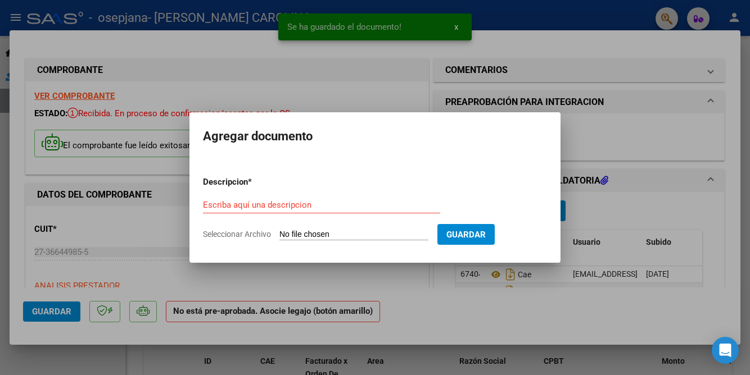
type input "C:\fakepath\_Informe mensual septiembre [PERSON_NAME] 2025.pdf"
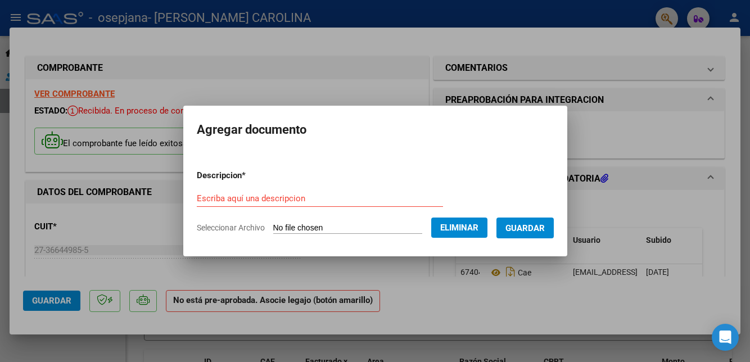
click at [545, 238] on button "Guardar" at bounding box center [524, 227] width 57 height 21
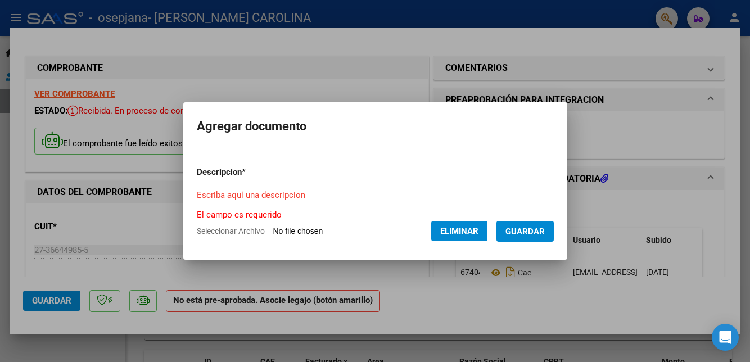
click at [411, 200] on input "Escriba aquí una descripcion" at bounding box center [320, 195] width 246 height 10
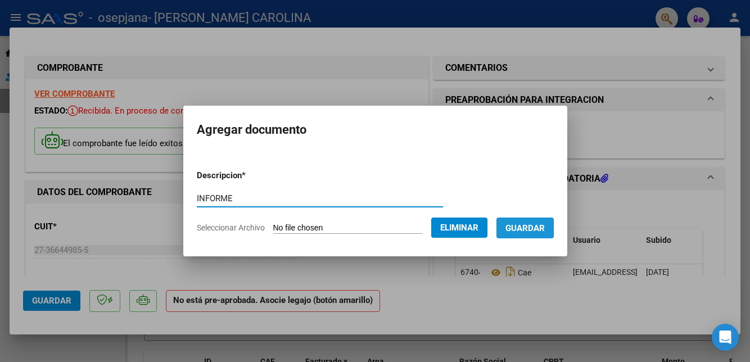
type input "INFORME"
click at [545, 233] on span "Guardar" at bounding box center [524, 228] width 39 height 10
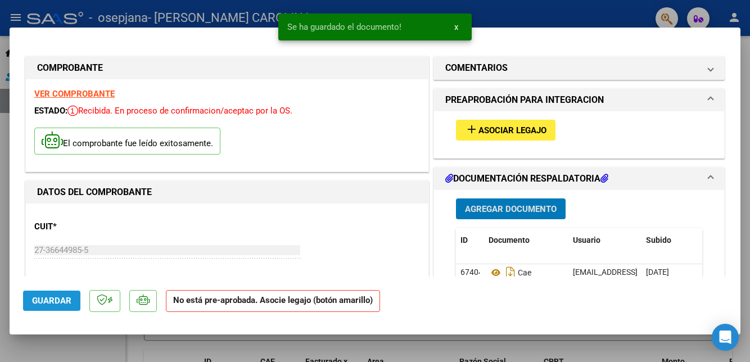
click at [50, 311] on button "Guardar" at bounding box center [51, 301] width 57 height 20
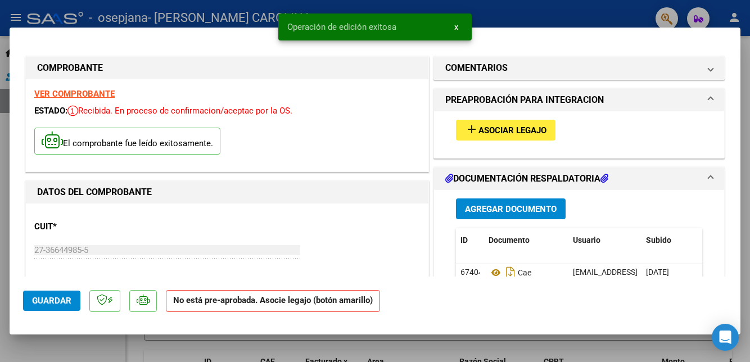
click at [48, 306] on span "Guardar" at bounding box center [51, 301] width 39 height 10
click at [638, 361] on div at bounding box center [375, 181] width 750 height 362
